Goal: Task Accomplishment & Management: Use online tool/utility

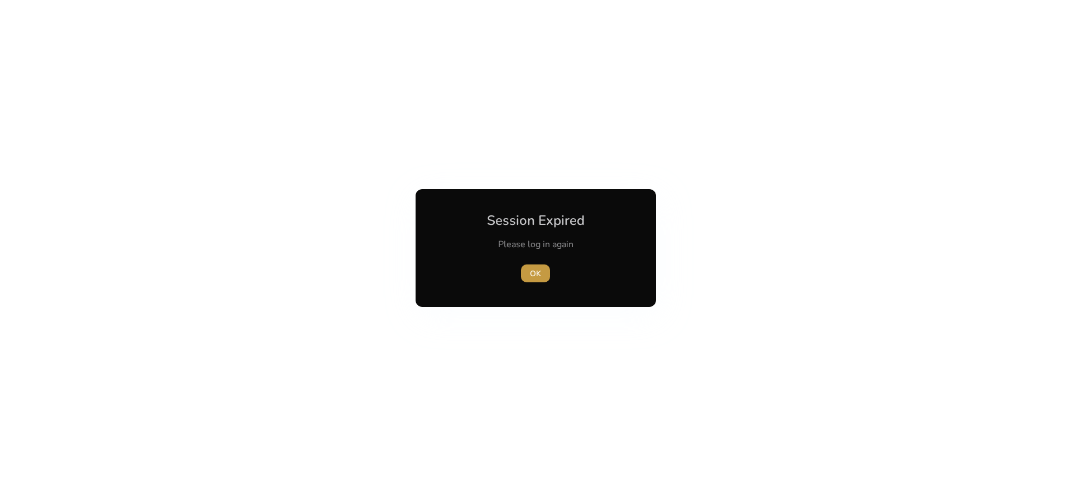
click at [537, 273] on span "OK" at bounding box center [535, 274] width 11 height 12
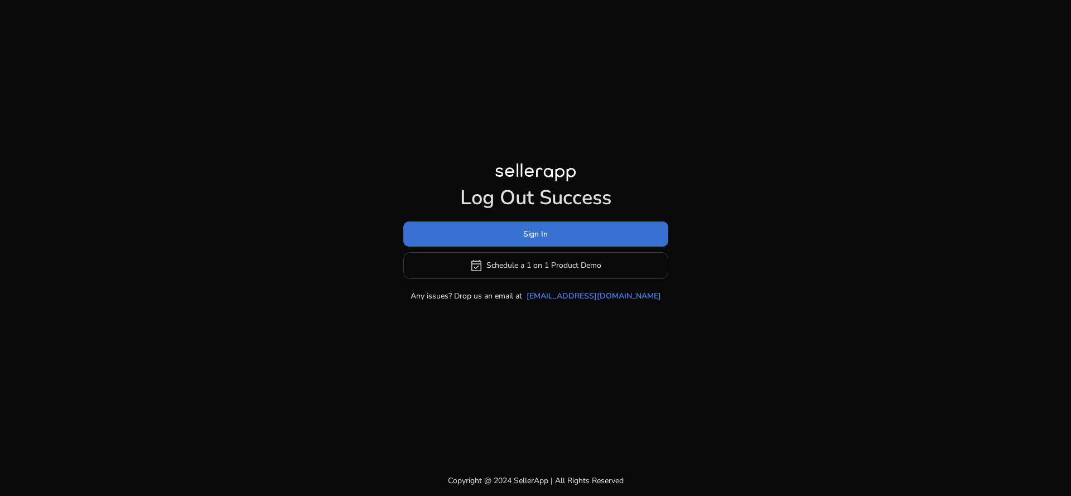
click at [534, 225] on span at bounding box center [535, 233] width 265 height 27
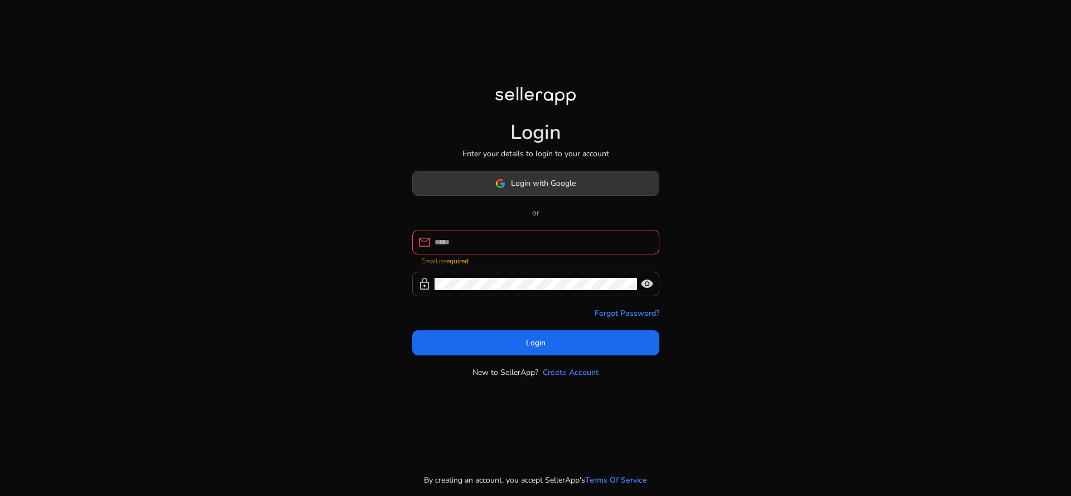
click at [536, 189] on span "Login with Google" at bounding box center [543, 183] width 65 height 12
